Goal: Obtain resource: Download file/media

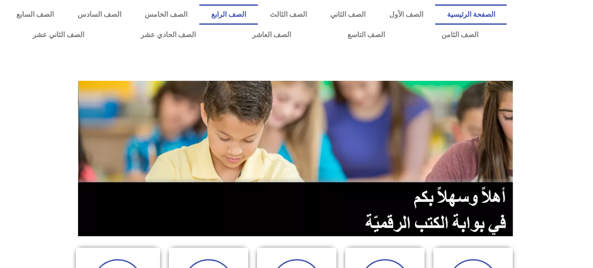
click at [258, 14] on link "الصف الرابع" at bounding box center [228, 14] width 59 height 20
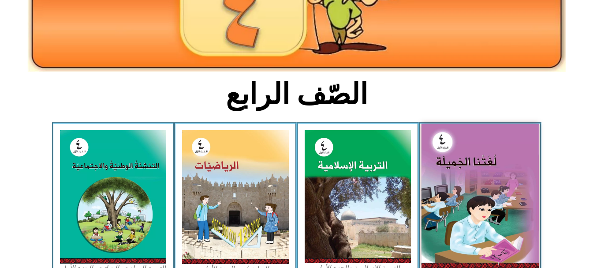
scroll to position [265, 0]
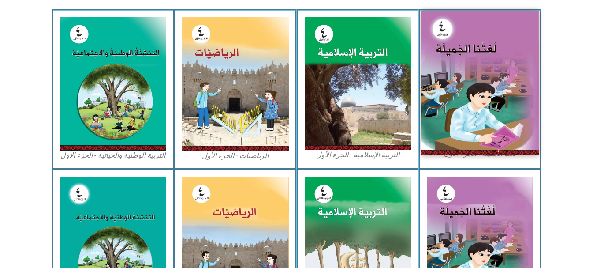
click at [489, 93] on img at bounding box center [479, 83] width 117 height 144
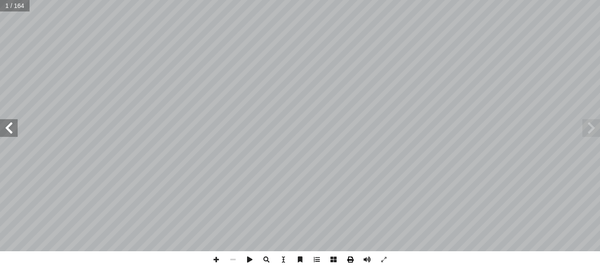
click at [353, 261] on span at bounding box center [350, 259] width 17 height 17
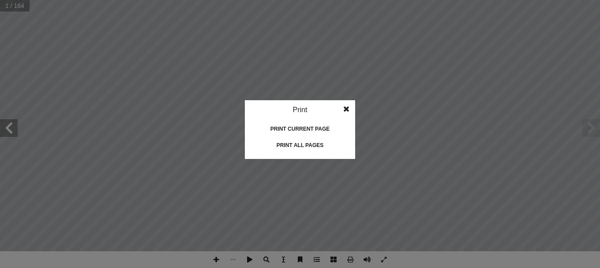
click at [311, 125] on div "Print current page" at bounding box center [300, 129] width 88 height 14
click at [324, 145] on div "Print all pages" at bounding box center [300, 145] width 88 height 14
